Goal: Task Accomplishment & Management: Use online tool/utility

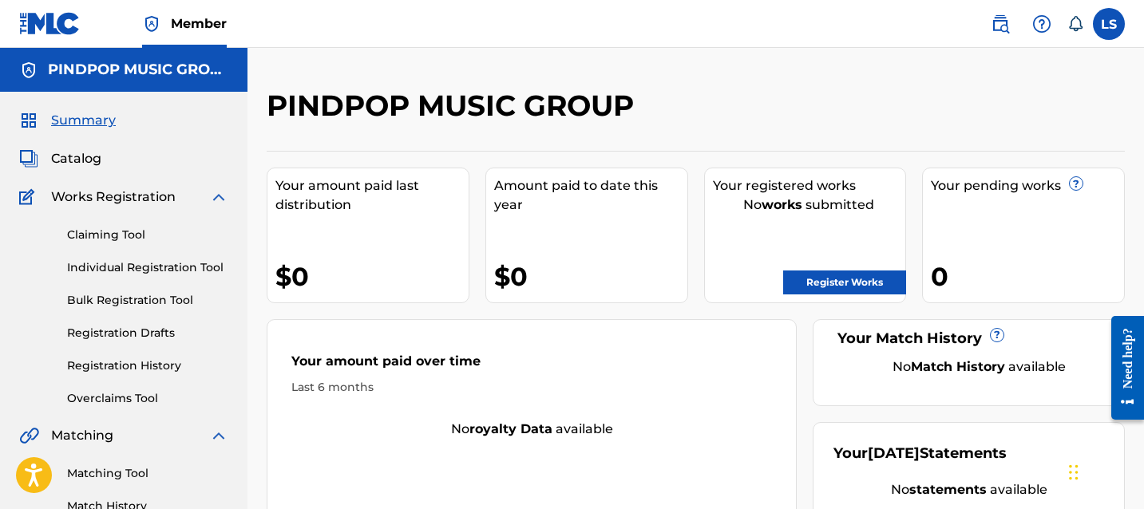
click at [173, 295] on link "Bulk Registration Tool" at bounding box center [147, 300] width 161 height 17
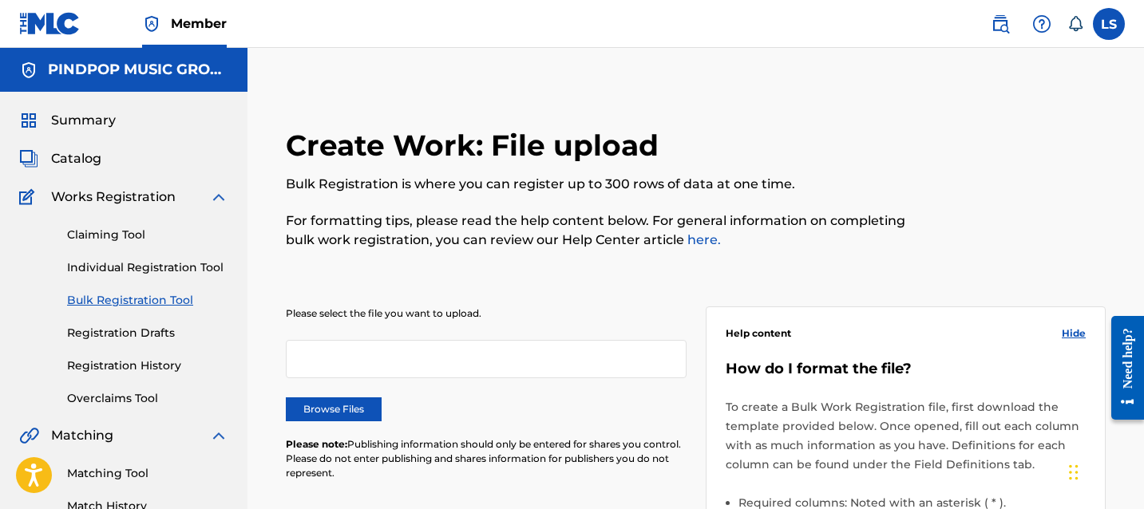
click at [328, 402] on label "Browse Files" at bounding box center [334, 410] width 96 height 24
click at [0, 0] on input "Browse Files" at bounding box center [0, 0] width 0 height 0
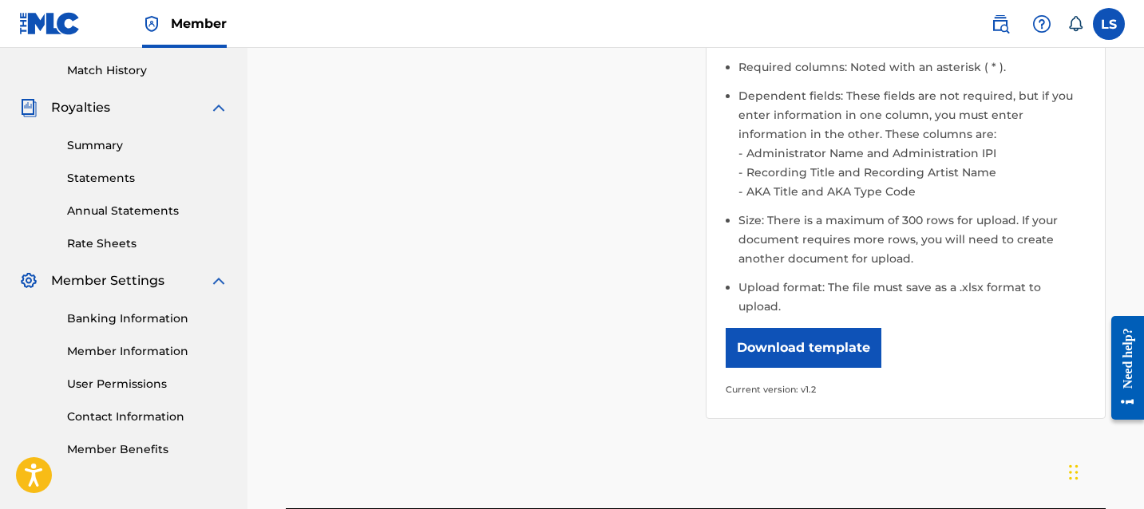
scroll to position [486, 0]
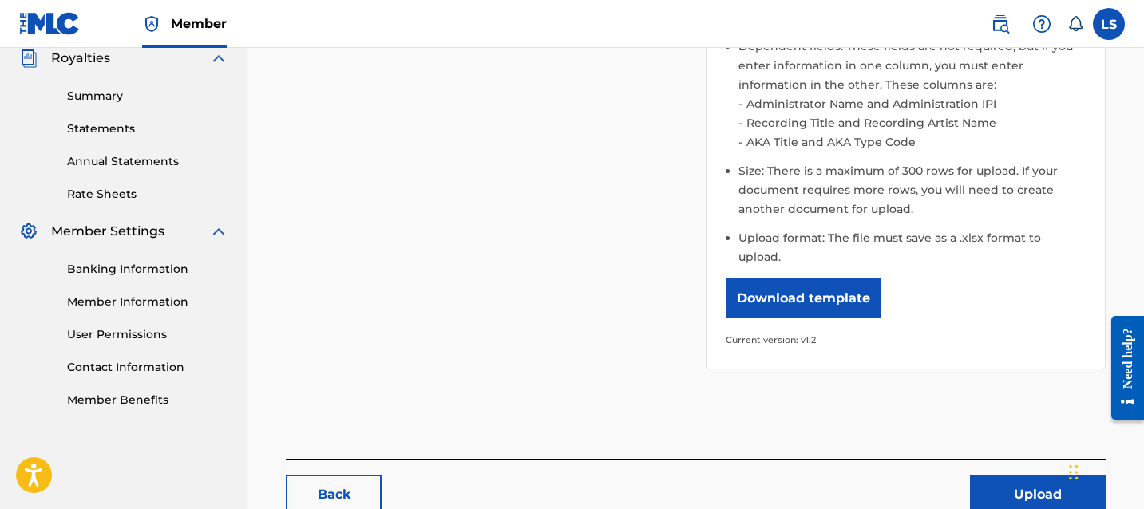
click at [1036, 459] on div "Back Upload" at bounding box center [696, 487] width 820 height 56
click at [1025, 475] on button "Upload" at bounding box center [1038, 495] width 136 height 40
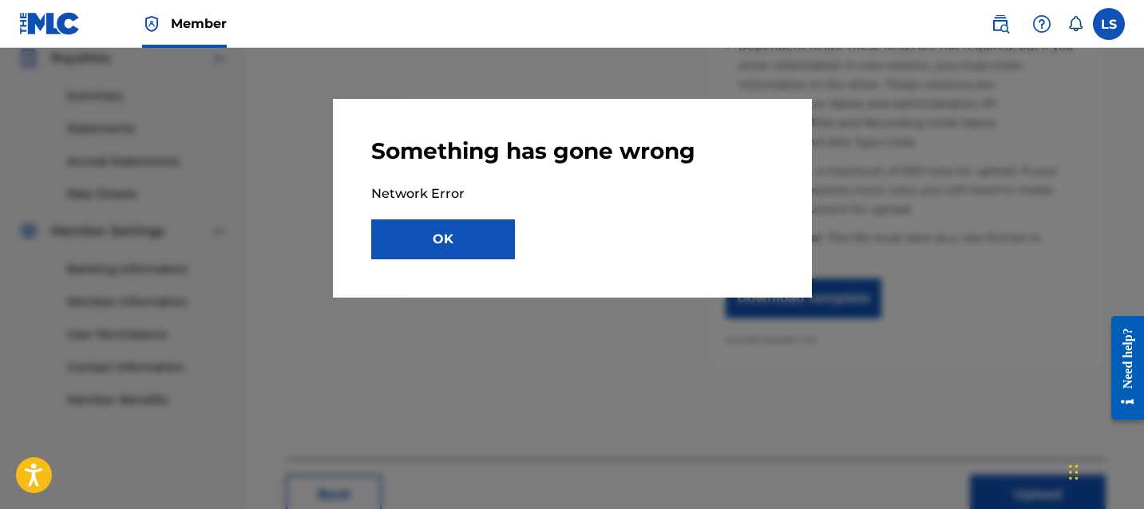
click at [504, 231] on button "OK" at bounding box center [443, 240] width 144 height 40
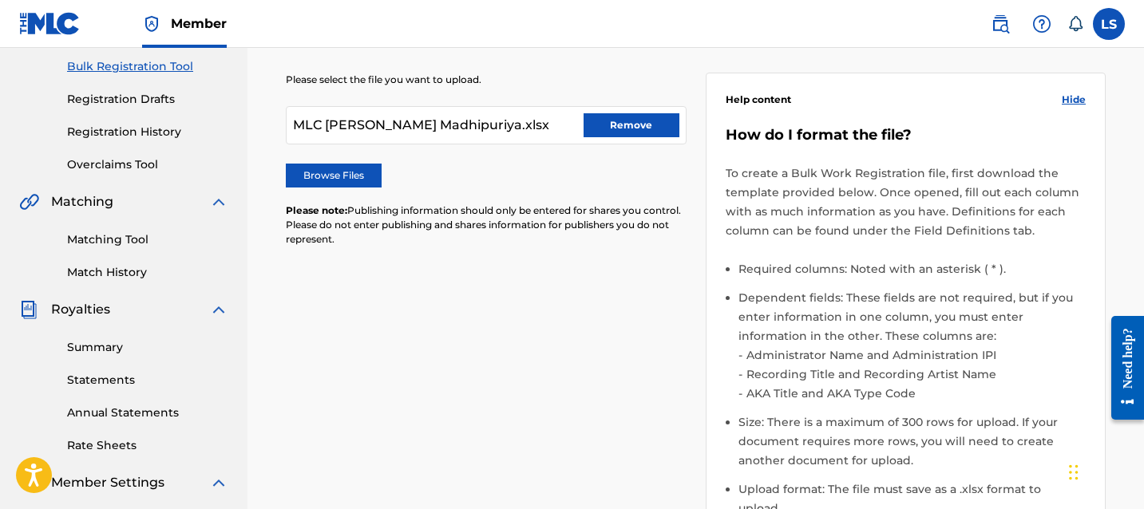
scroll to position [0, 0]
